Goal: Information Seeking & Learning: Learn about a topic

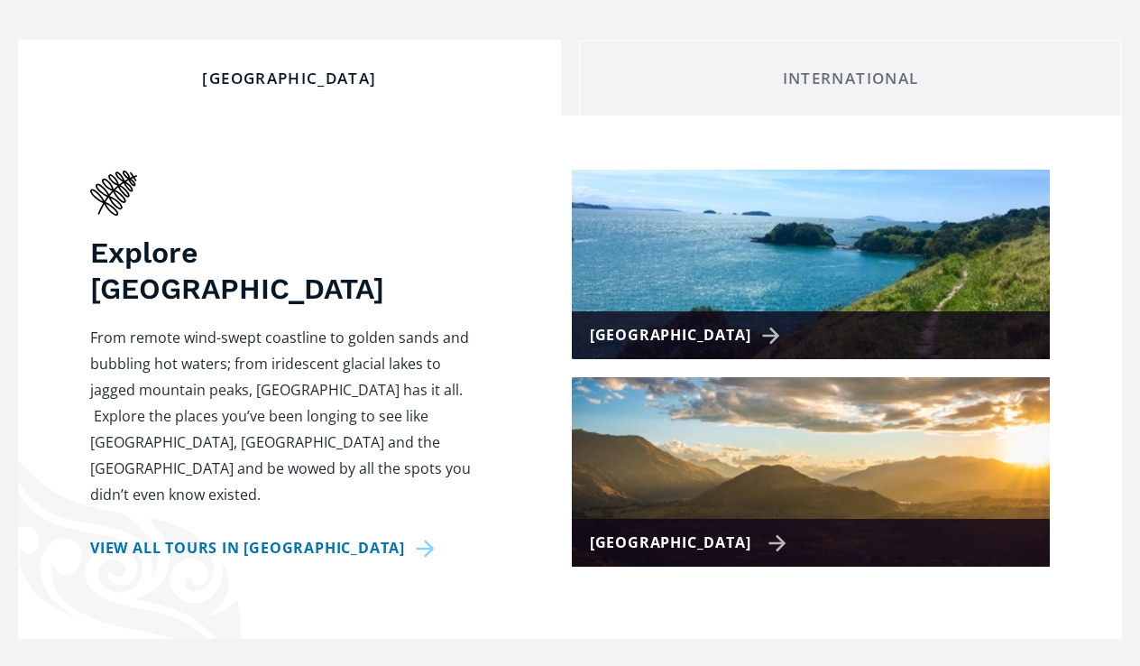
scroll to position [685, 0]
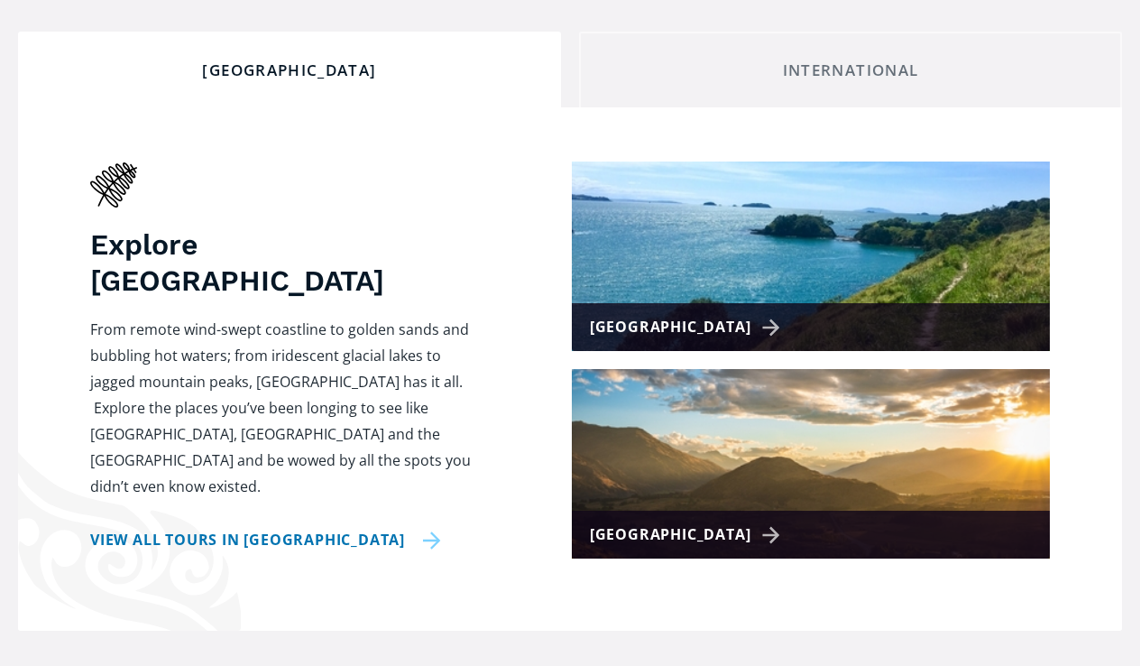
click at [381, 527] on link "View all tours in New Zealand" at bounding box center [265, 540] width 351 height 26
click at [385, 527] on link "View all tours in New Zealand" at bounding box center [265, 540] width 351 height 26
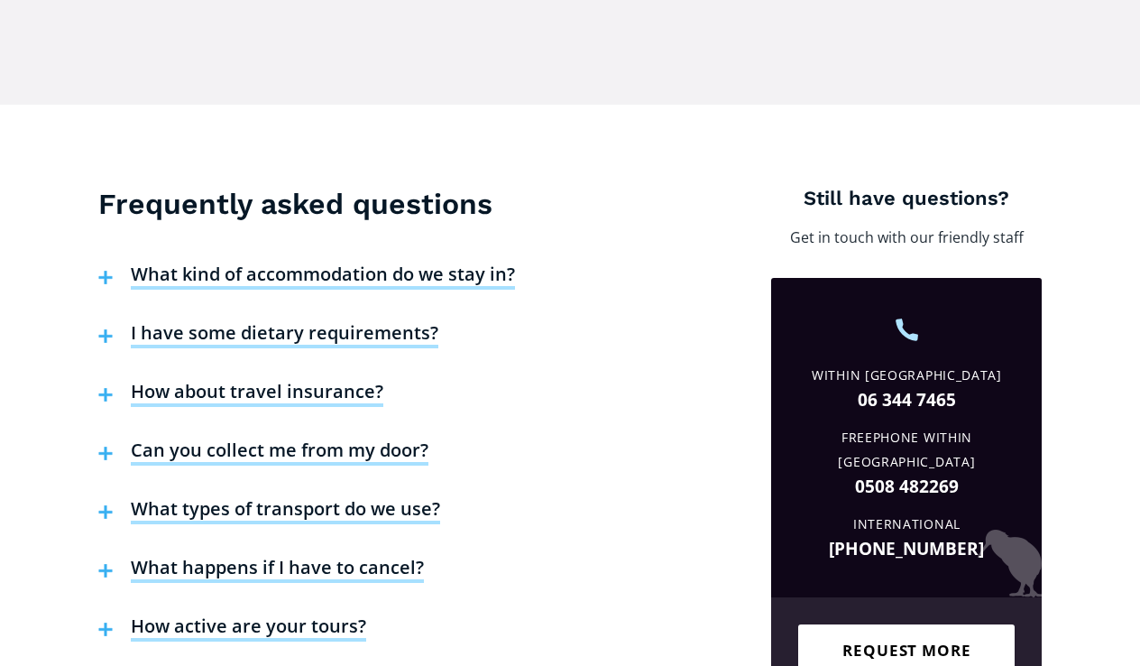
scroll to position [5584, 0]
click at [363, 380] on h4 "How about travel insurance?" at bounding box center [257, 393] width 253 height 27
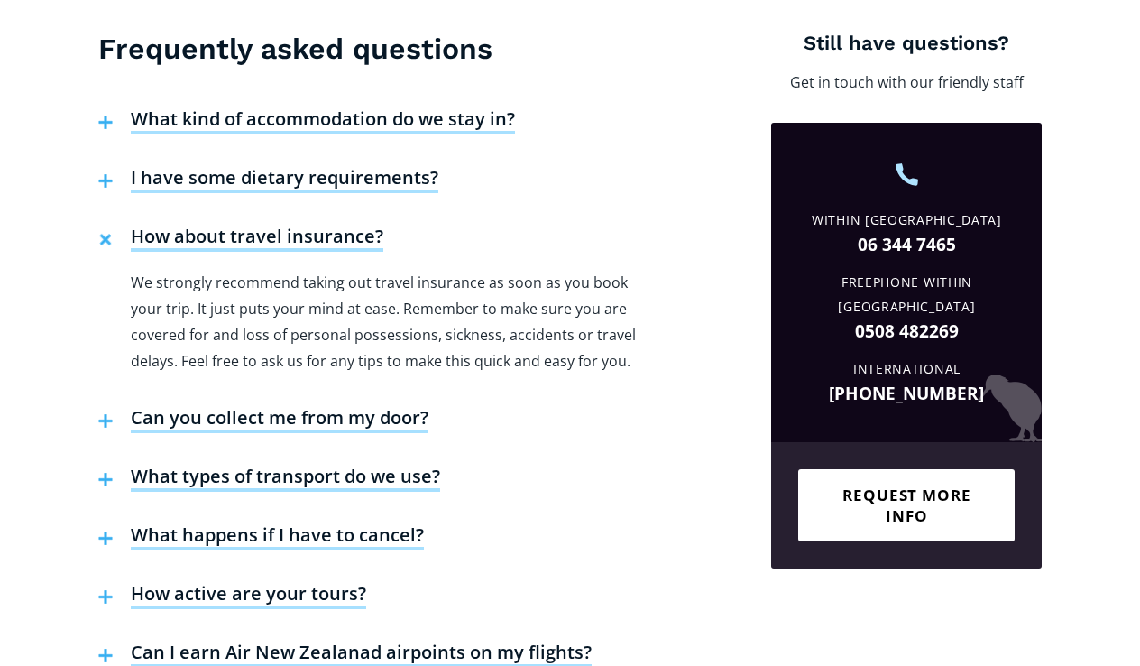
scroll to position [5740, 0]
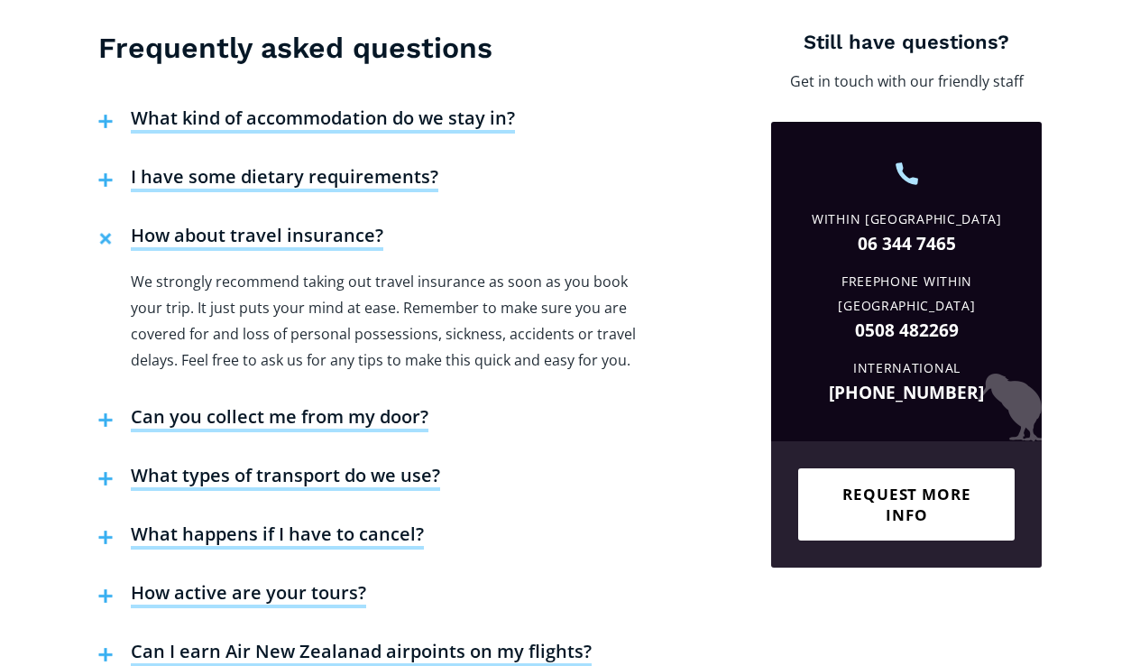
click at [415, 405] on h4 "Can you collect me from my door?" at bounding box center [280, 418] width 298 height 27
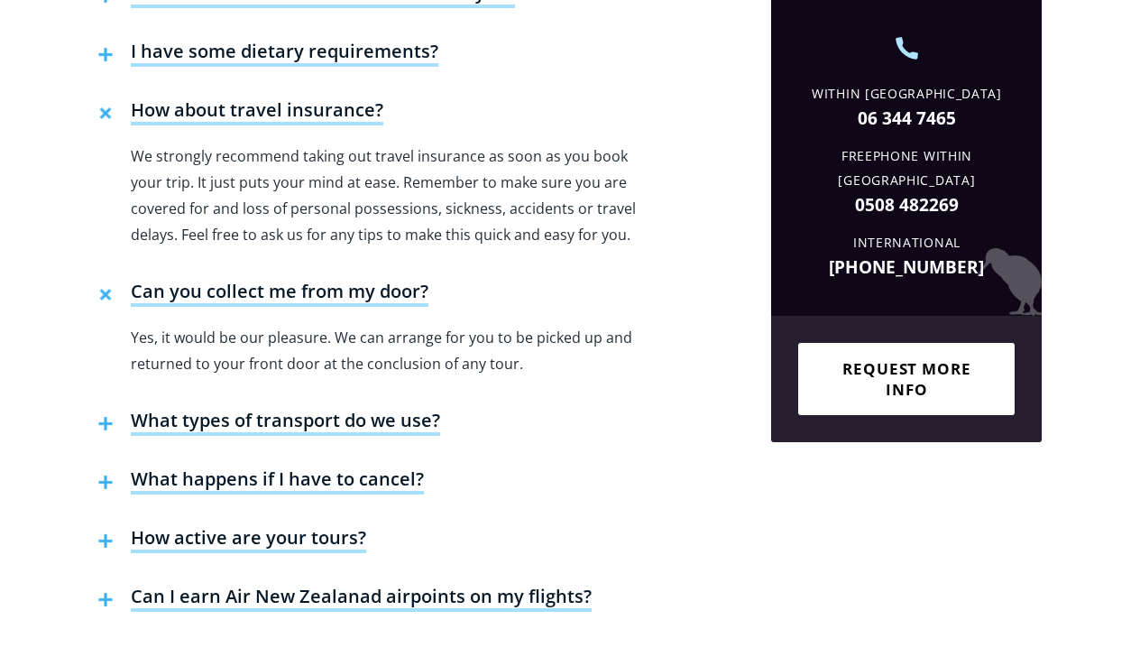
scroll to position [5868, 0]
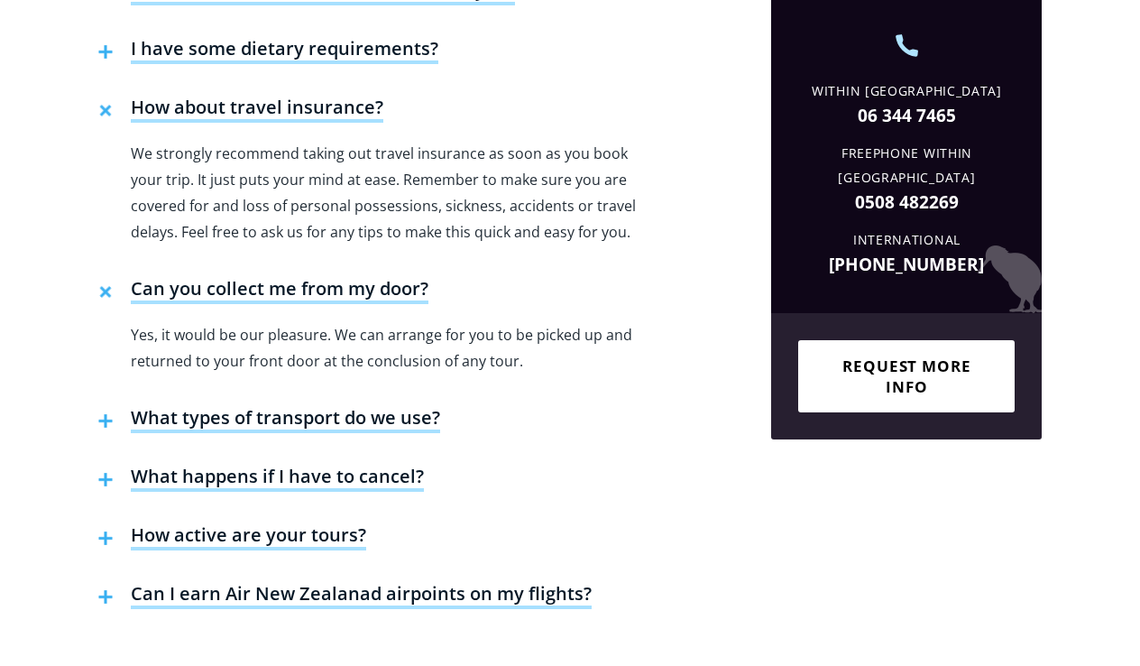
click at [423, 406] on h4 "What types of transport do we use?" at bounding box center [285, 419] width 309 height 27
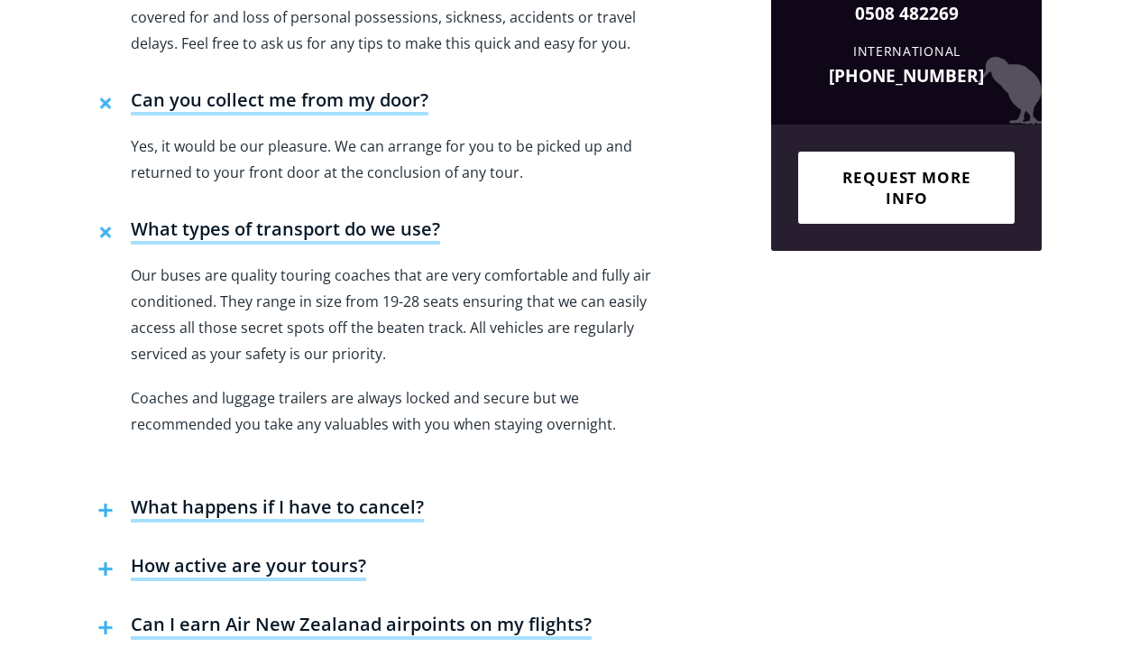
scroll to position [6061, 0]
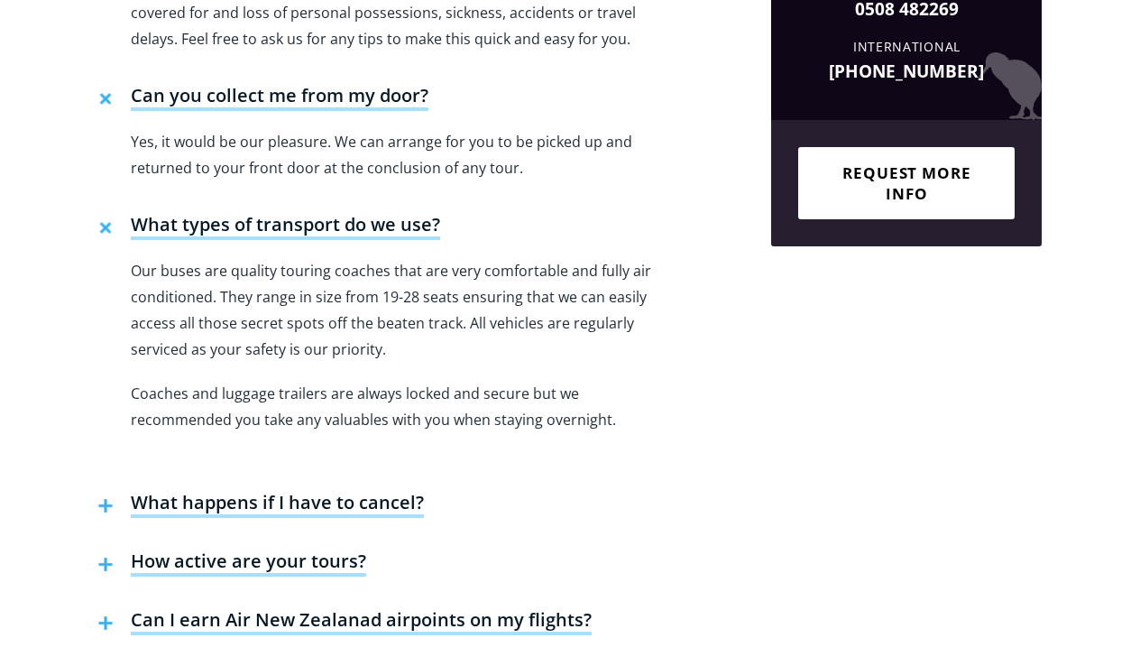
click at [383, 491] on h4 "What happens if I have to cancel?" at bounding box center [277, 504] width 293 height 27
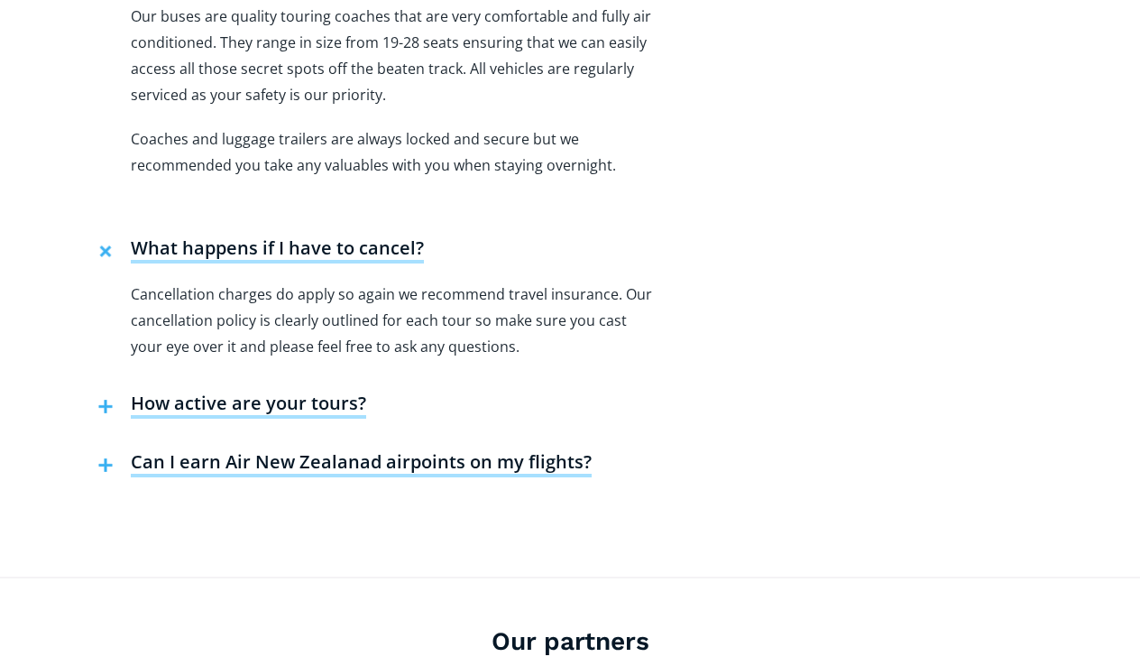
scroll to position [6318, 0]
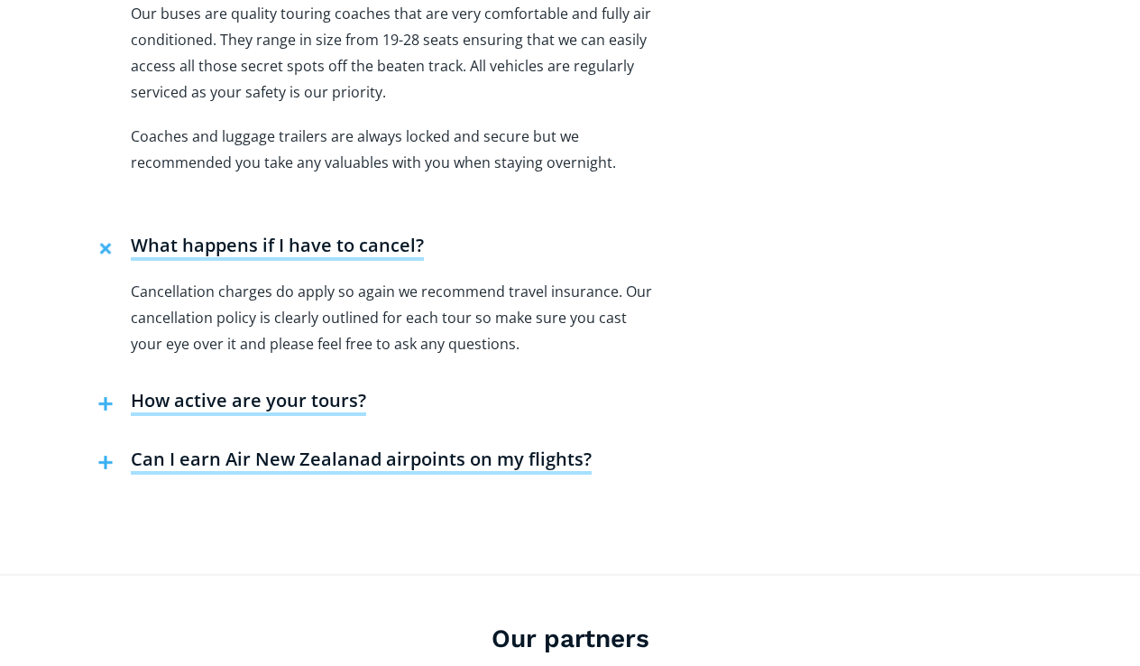
click at [283, 389] on h4 "How active are your tours?" at bounding box center [248, 402] width 235 height 27
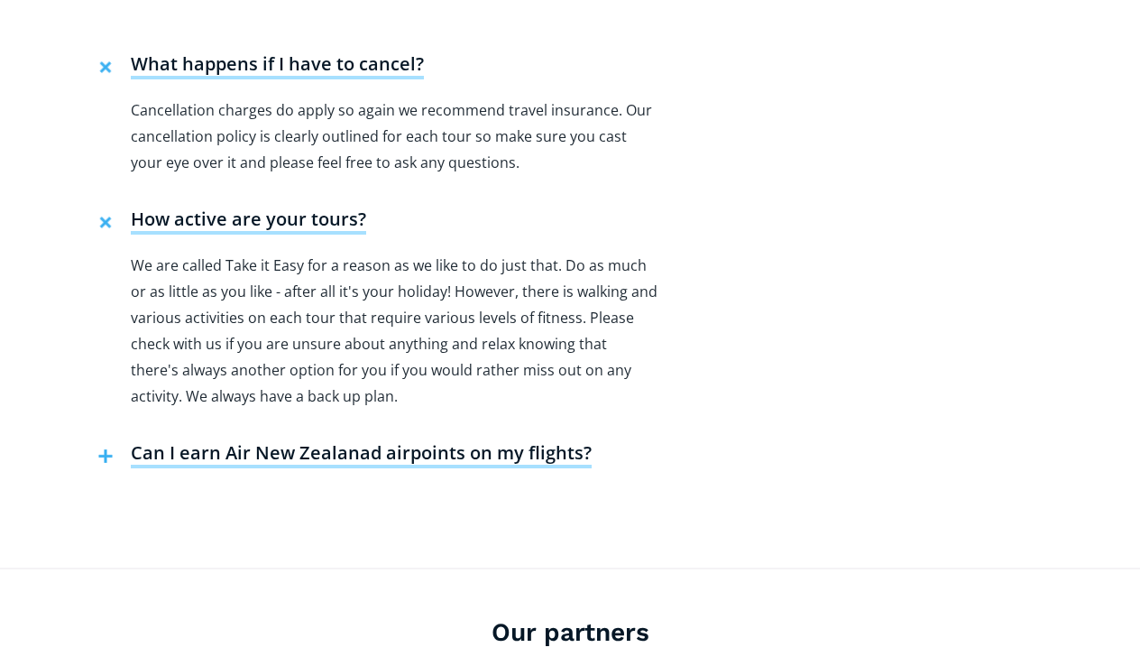
scroll to position [6499, 0]
click at [503, 441] on h4 "Can I earn Air New Zealanad airpoints on my flights?" at bounding box center [361, 454] width 461 height 27
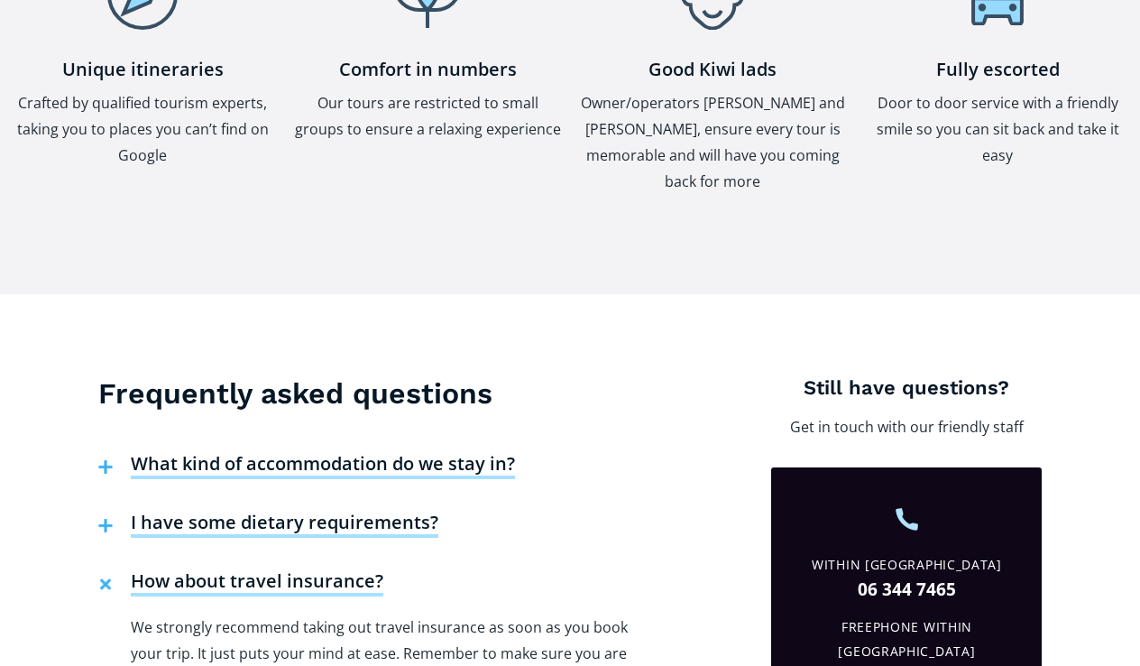
scroll to position [5386, 0]
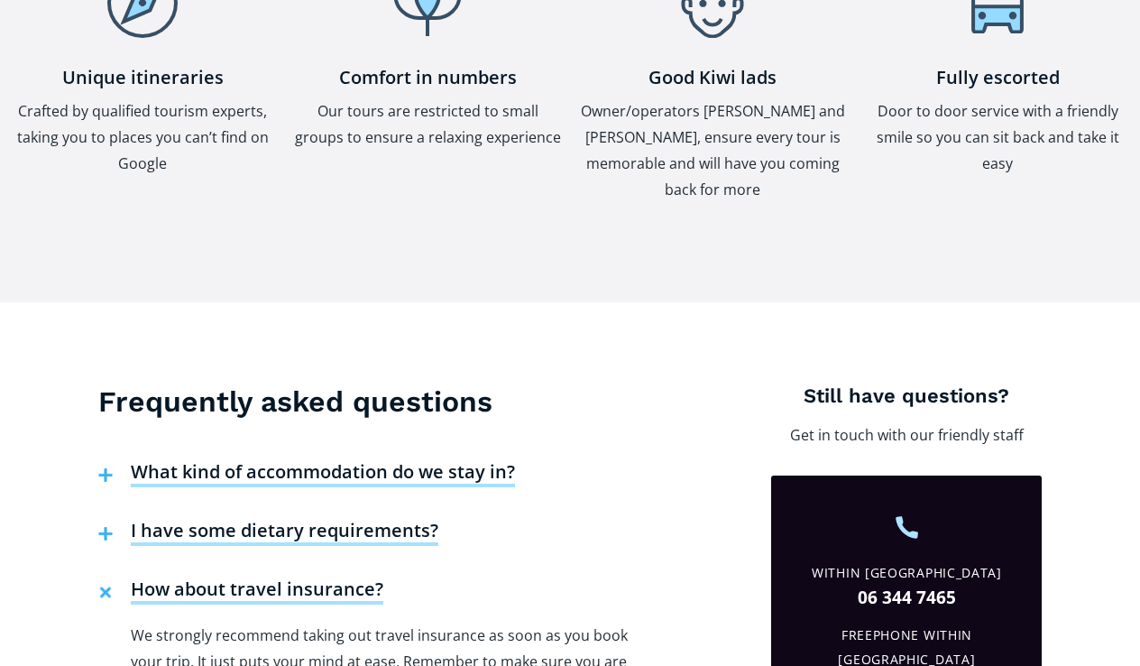
click at [469, 460] on h4 "What kind of accommodation do we stay in?" at bounding box center [323, 473] width 384 height 27
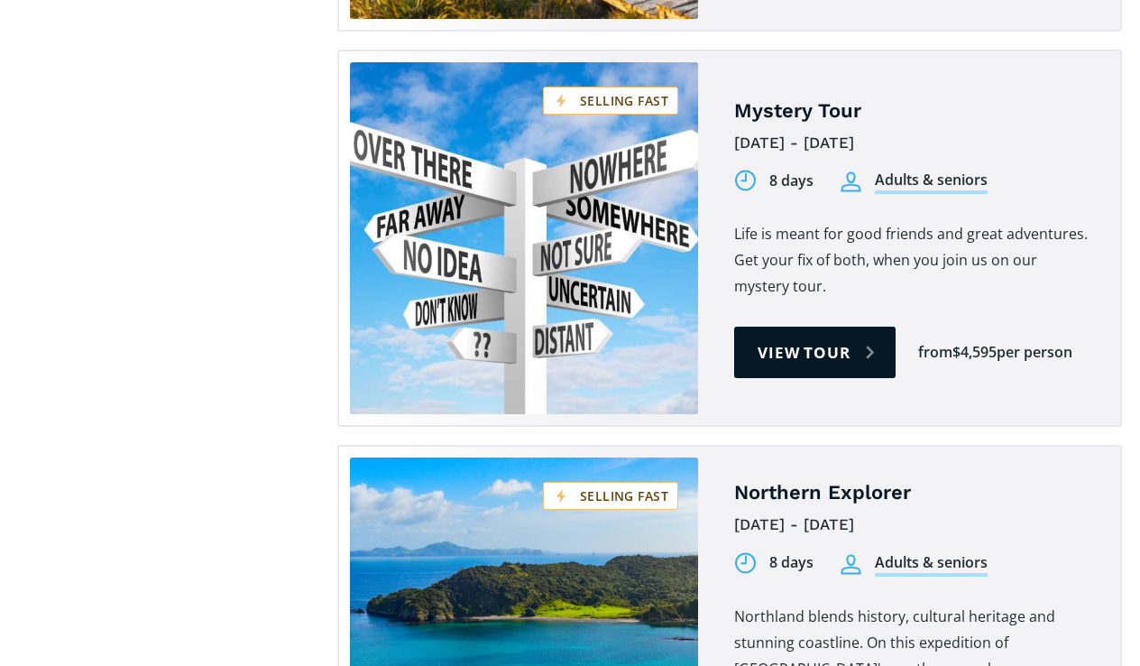
scroll to position [3978, 0]
